Goal: Information Seeking & Learning: Learn about a topic

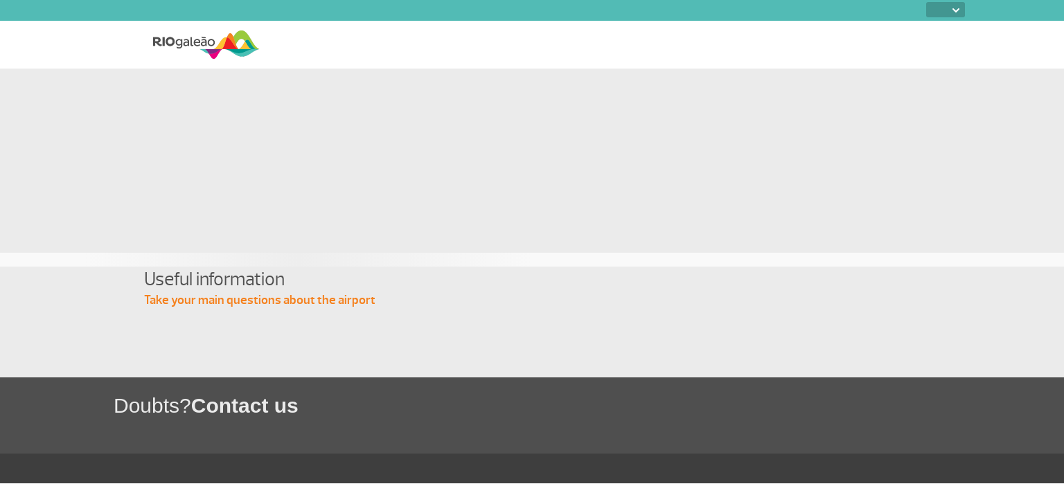
select select
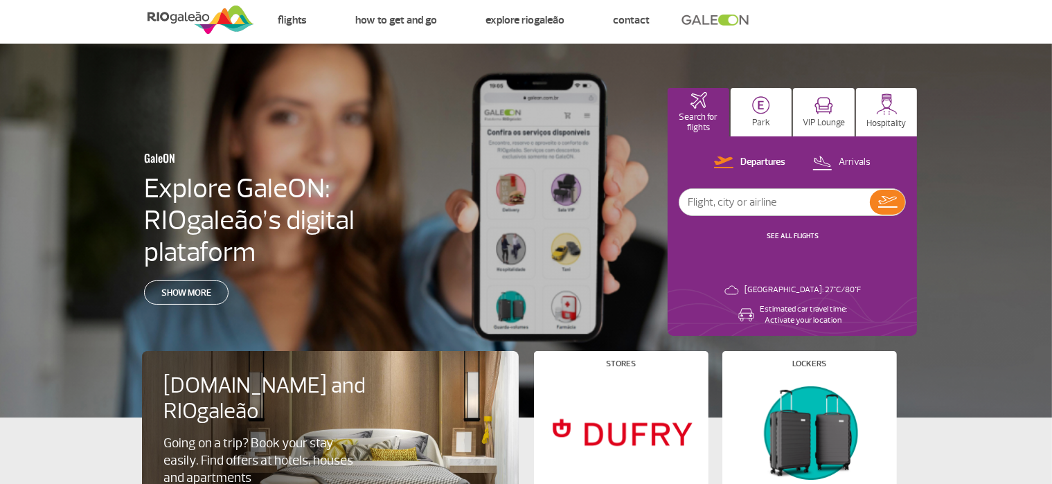
scroll to position [14, 0]
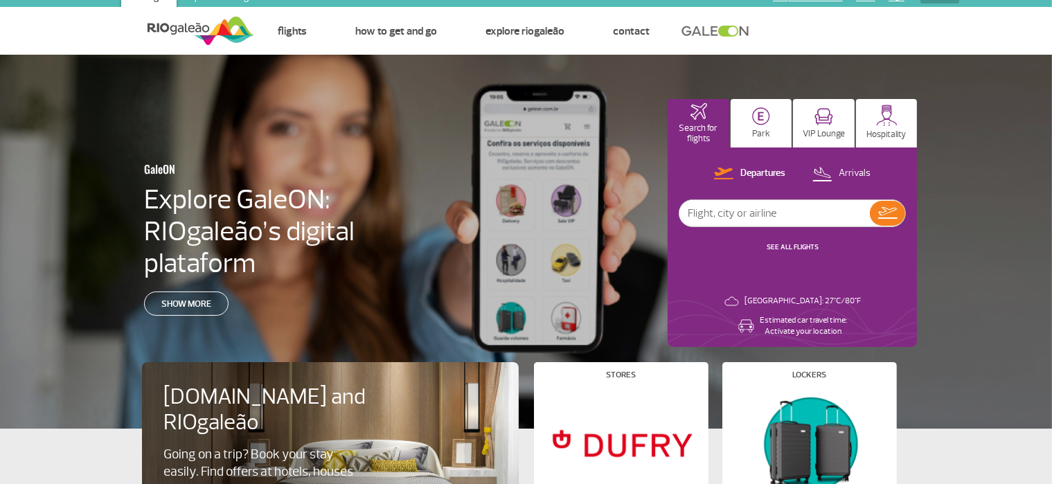
drag, startPoint x: 0, startPoint y: 0, endPoint x: 440, endPoint y: 271, distance: 516.9
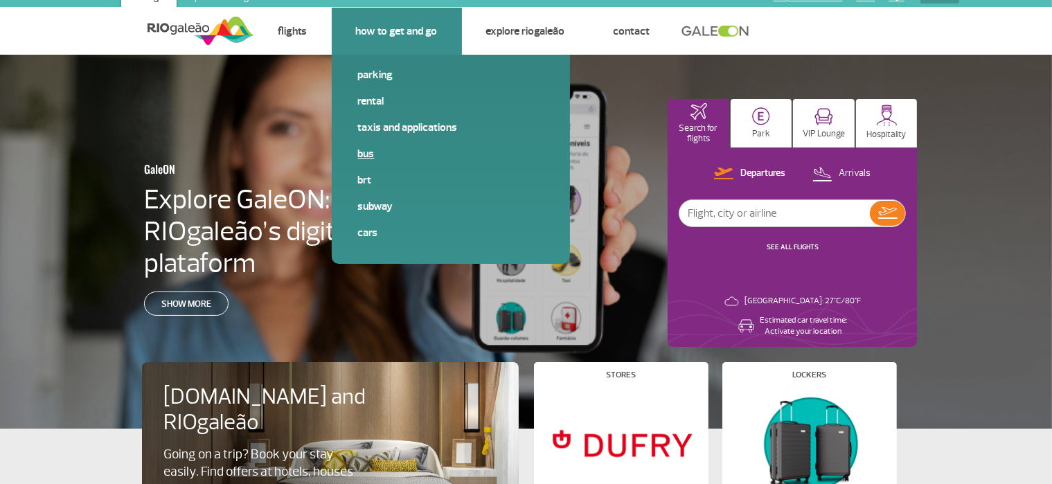
click at [375, 152] on link "Bus" at bounding box center [451, 153] width 186 height 15
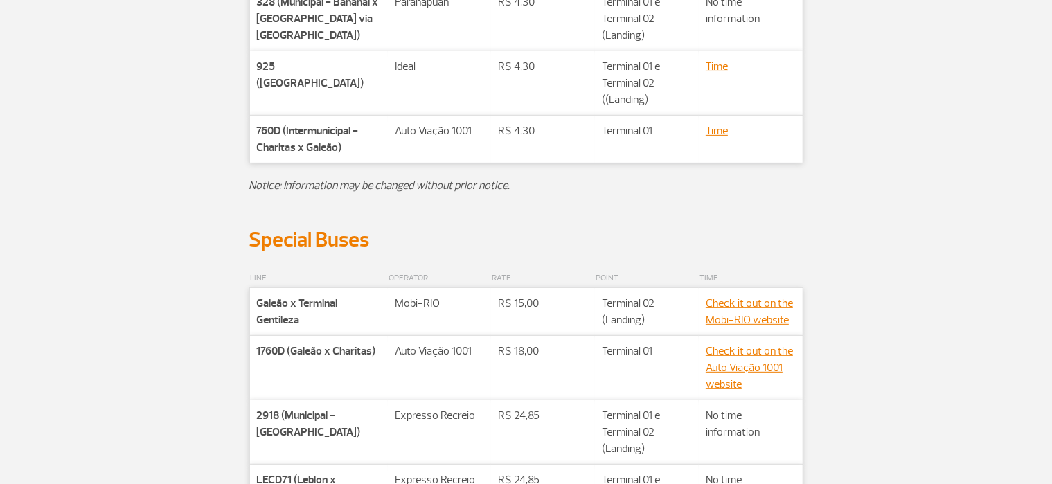
scroll to position [578, 0]
click at [676, 215] on p at bounding box center [526, 218] width 554 height 17
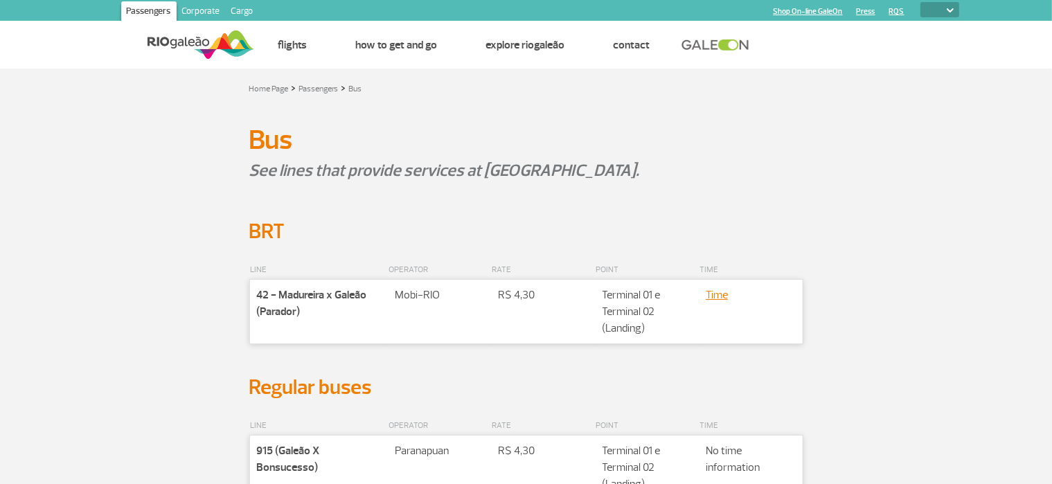
scroll to position [0, 0]
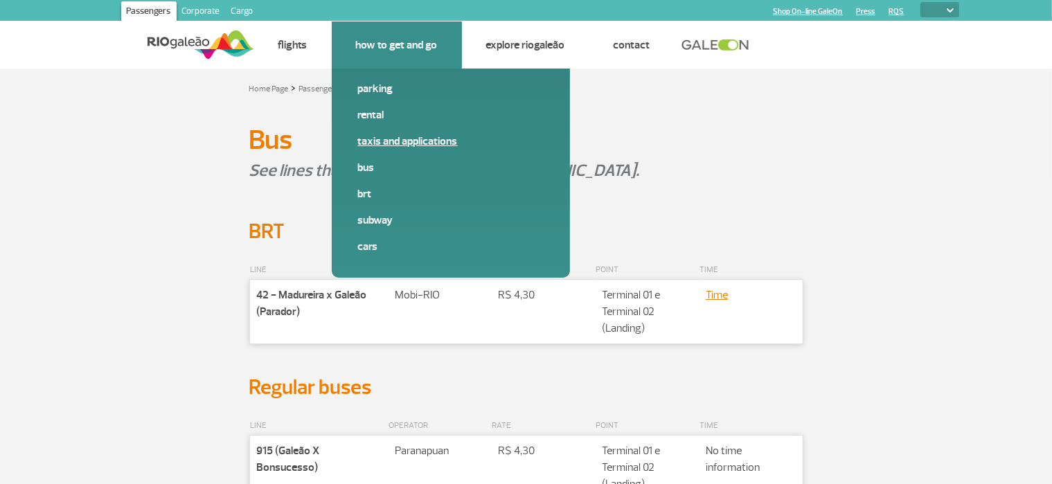
click at [407, 140] on link "Taxis and applications" at bounding box center [451, 141] width 186 height 15
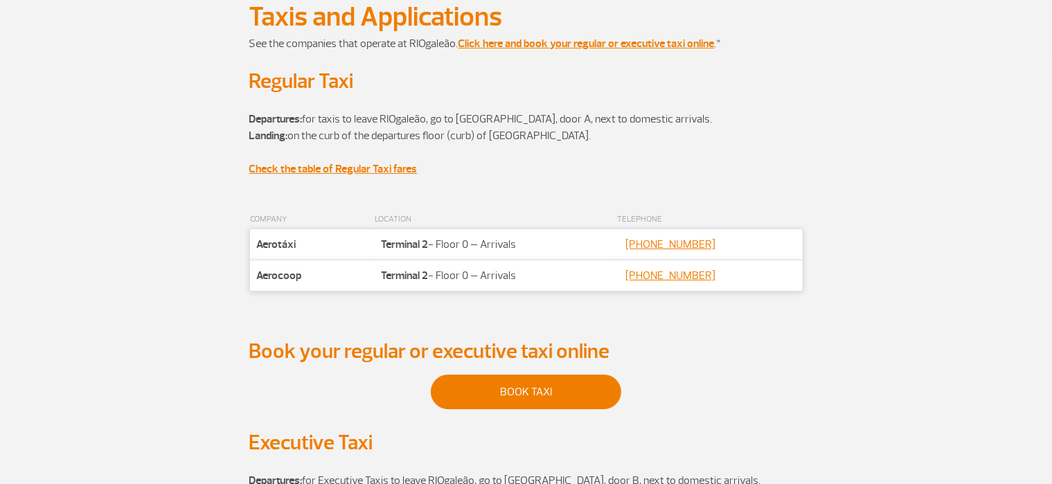
scroll to position [119, 0]
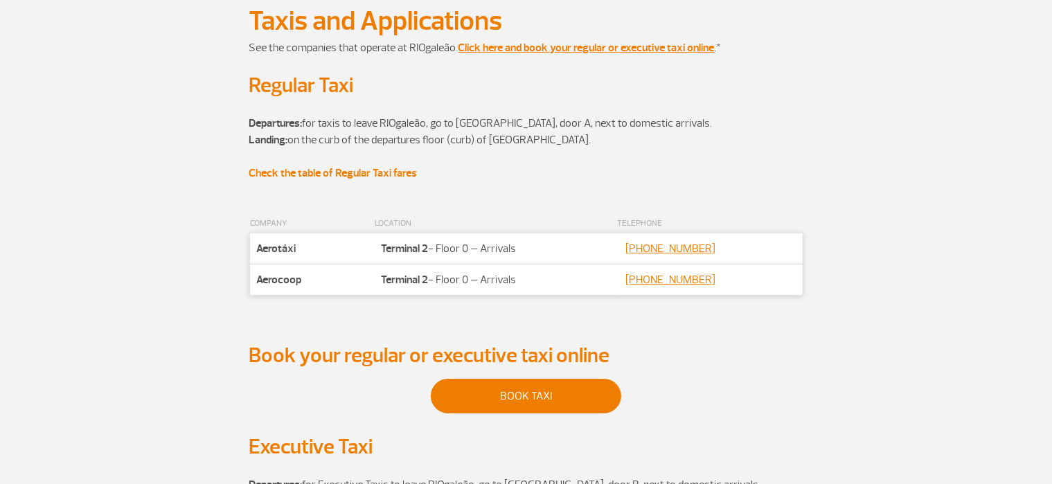
click at [403, 166] on strong "Check the table of Regular Taxi fares" at bounding box center [333, 173] width 168 height 14
click at [392, 172] on strong "Check the table of Regular Taxi fares" at bounding box center [333, 173] width 168 height 14
click at [402, 168] on strong "Check the table of Regular Taxi fares" at bounding box center [333, 173] width 168 height 14
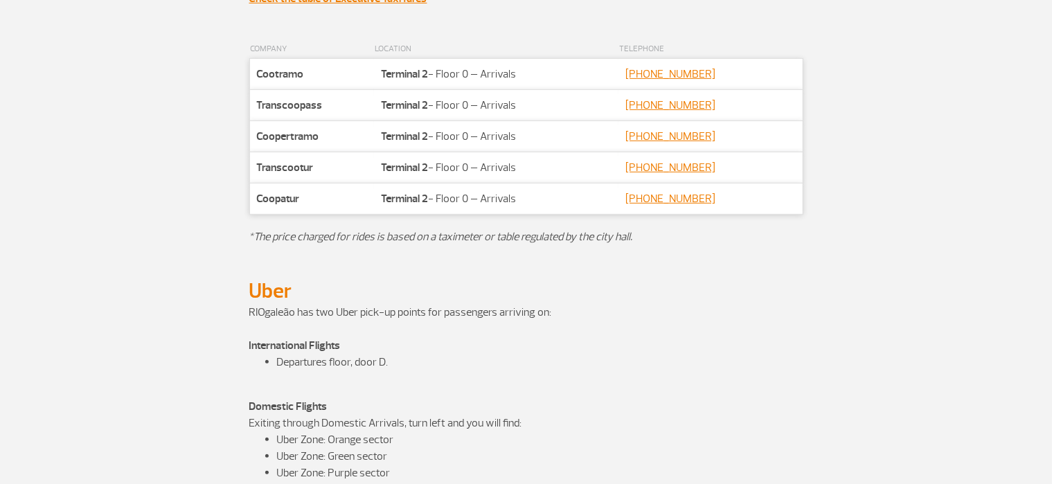
scroll to position [639, 0]
click at [507, 33] on p at bounding box center [526, 22] width 554 height 33
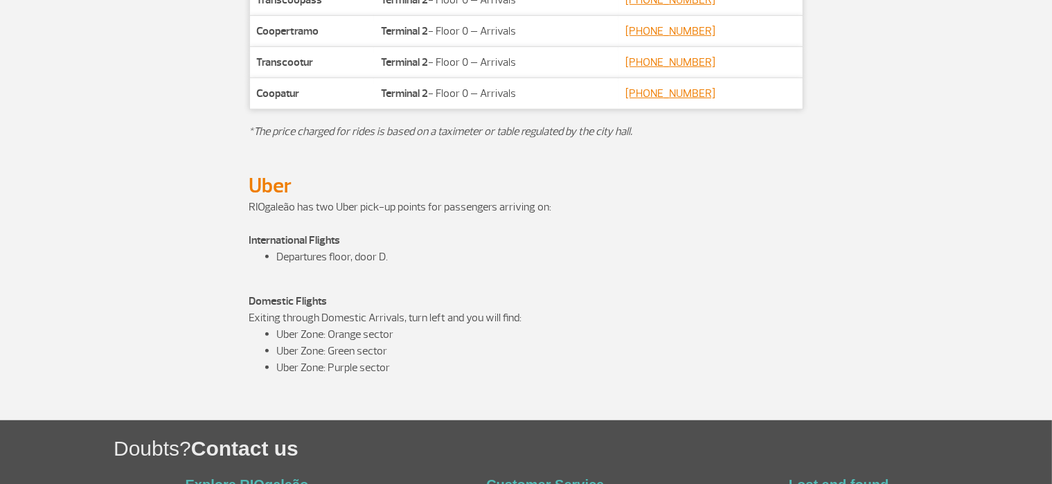
scroll to position [742, 0]
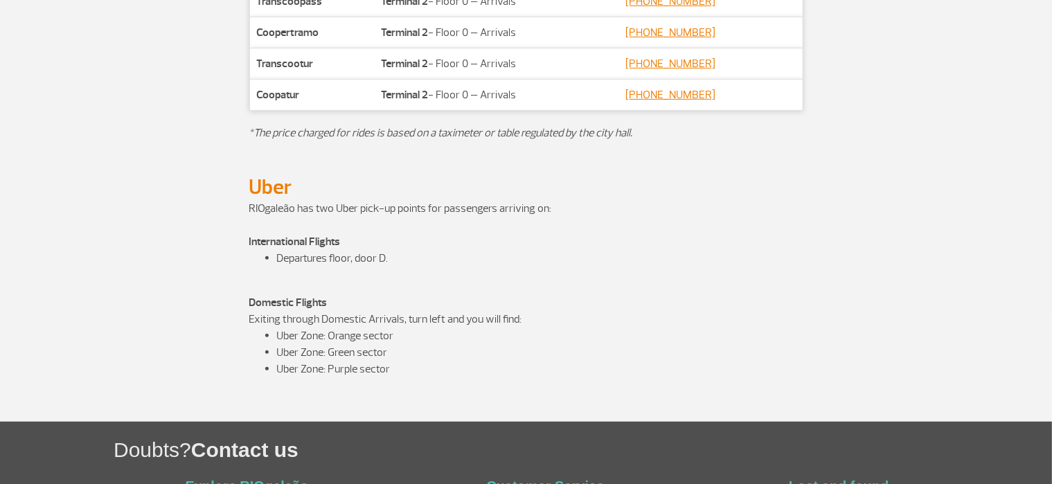
click at [528, 272] on div "RIOgaleão has two Uber pick-up points for passengers arriving on: International…" at bounding box center [526, 311] width 554 height 222
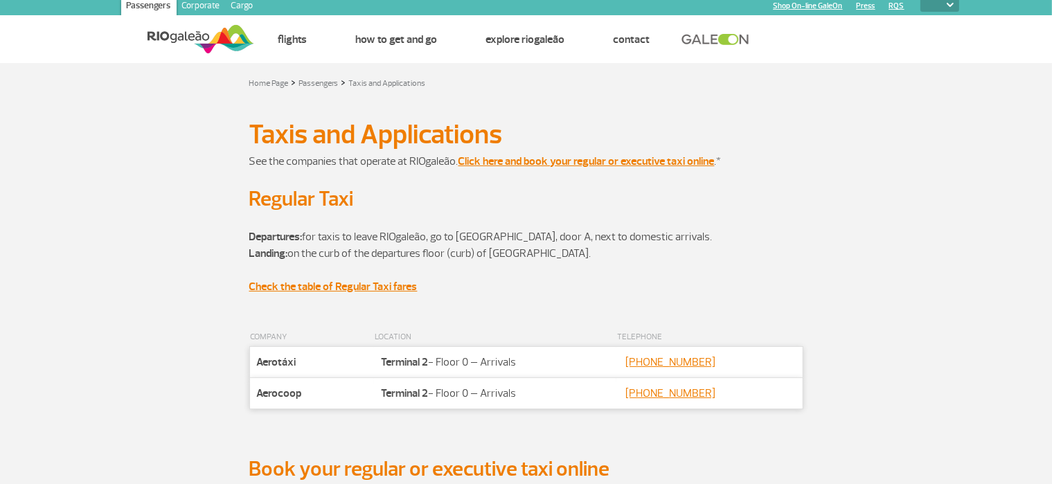
scroll to position [0, 0]
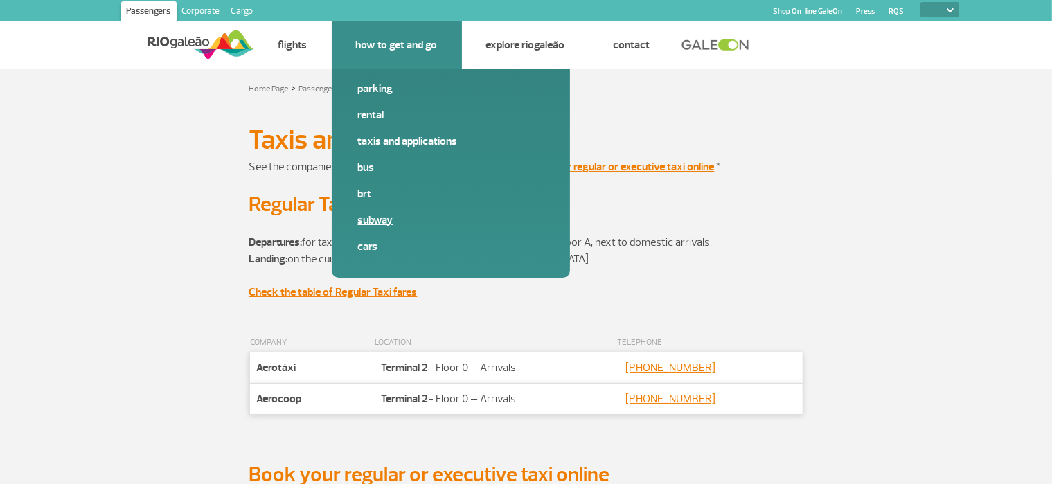
click at [385, 217] on link "Subway" at bounding box center [451, 220] width 186 height 15
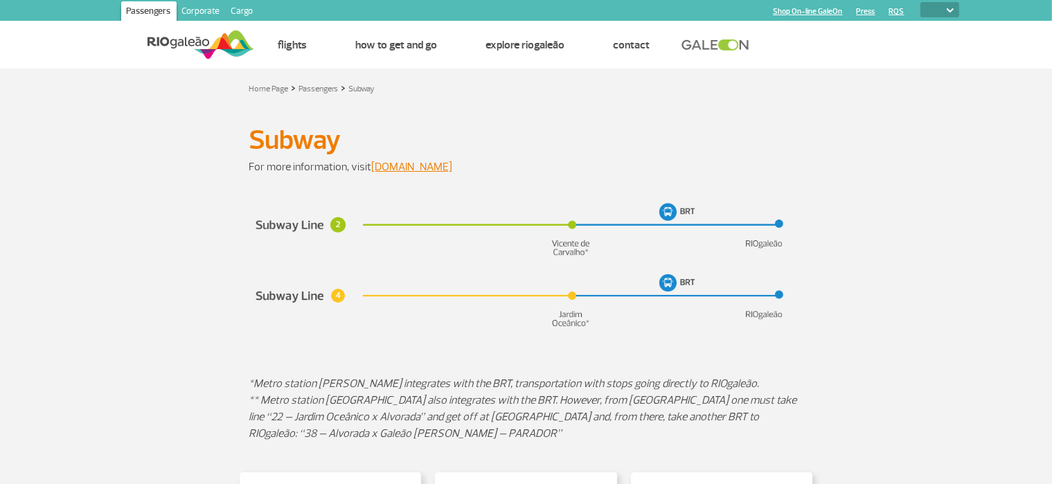
click at [612, 362] on app-paragraphs "Subway Subway For more information, visit [DOMAIN_NAME] *Metro station [PERSON_…" at bounding box center [526, 422] width 1052 height 631
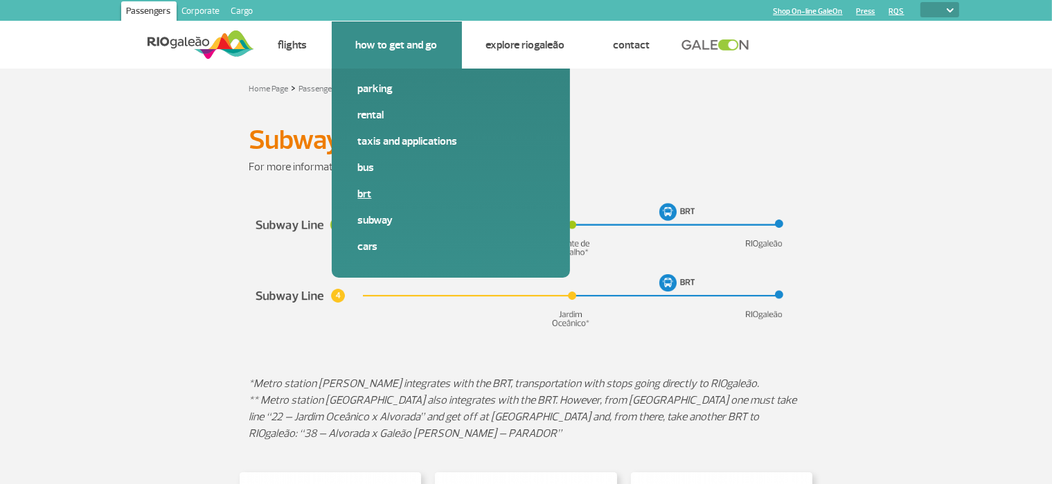
click at [365, 191] on link "BRT" at bounding box center [451, 193] width 186 height 15
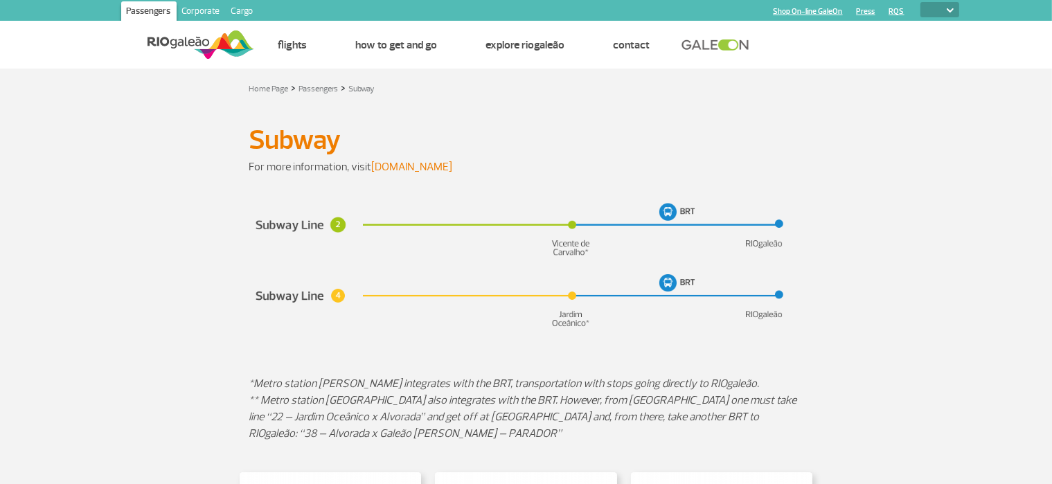
click at [404, 163] on link "[DOMAIN_NAME]" at bounding box center [412, 167] width 81 height 14
click at [393, 169] on link "[DOMAIN_NAME]" at bounding box center [412, 167] width 81 height 14
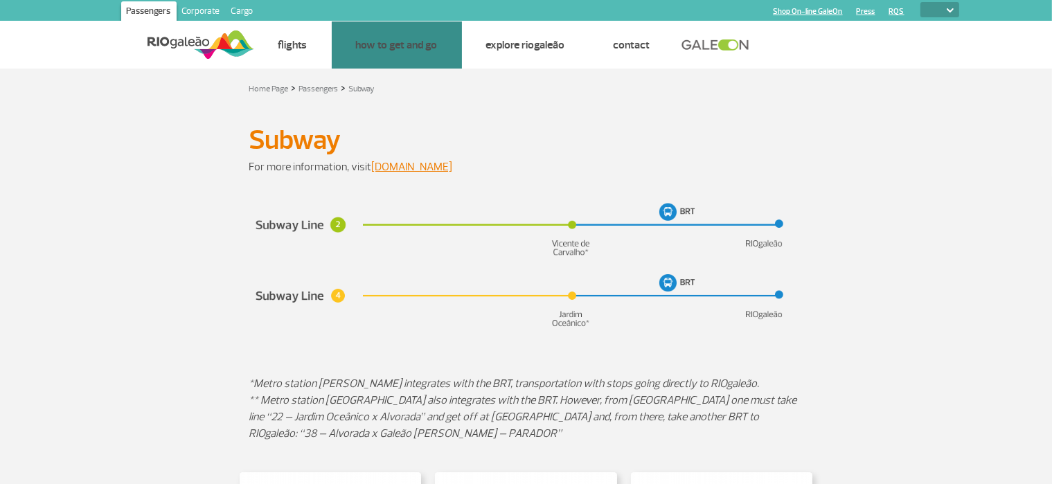
drag, startPoint x: 414, startPoint y: 60, endPoint x: 370, endPoint y: 11, distance: 66.2
click at [370, 11] on header "Passengers Corporate Cargo Shop On-line GaleOn Press RQS PT ENG ESP Home Page P…" at bounding box center [526, 34] width 1052 height 69
